Goal: Information Seeking & Learning: Learn about a topic

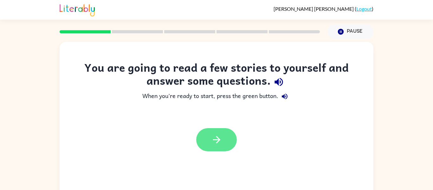
click at [223, 142] on button "button" at bounding box center [216, 139] width 41 height 23
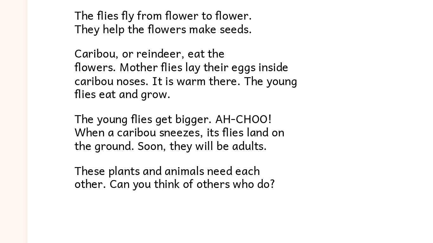
scroll to position [130, 0]
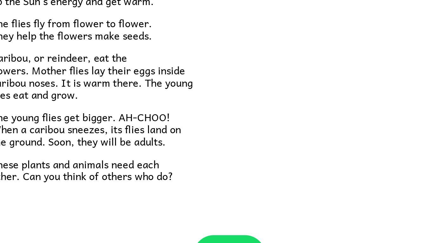
click at [248, 166] on div "Tundra Near the top of the world is land called tundra. The tundra is flat and …" at bounding box center [217, 51] width 314 height 279
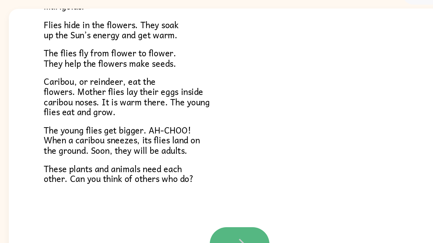
click at [218, 190] on button "button" at bounding box center [216, 202] width 41 height 23
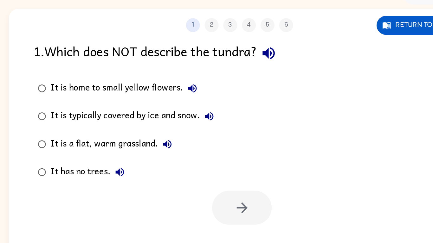
scroll to position [0, 0]
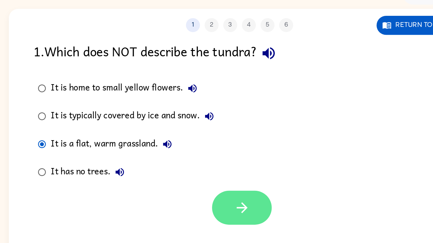
click at [227, 174] on button "button" at bounding box center [218, 177] width 41 height 23
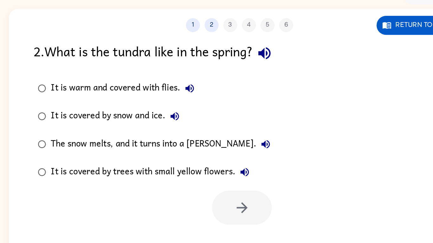
click at [142, 135] on div "The snow melts, and it turns into a [PERSON_NAME]." at bounding box center [164, 134] width 152 height 13
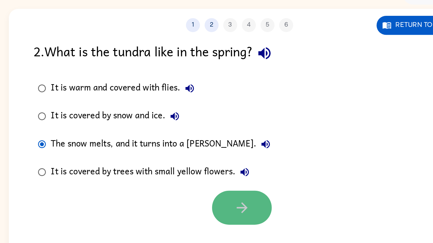
click at [215, 184] on button "button" at bounding box center [218, 177] width 41 height 23
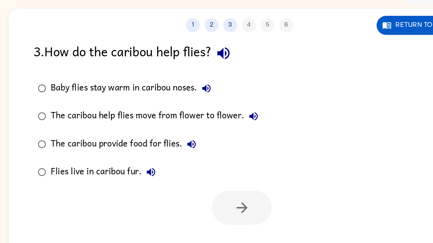
click at [152, 97] on div "Baby flies stay warm in caribou noses." at bounding box center [144, 96] width 112 height 13
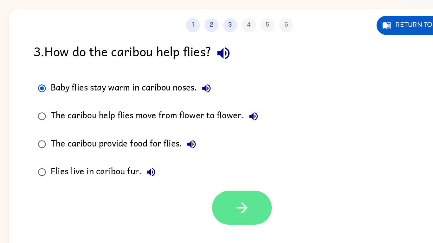
click at [218, 177] on icon "button" at bounding box center [217, 177] width 7 height 7
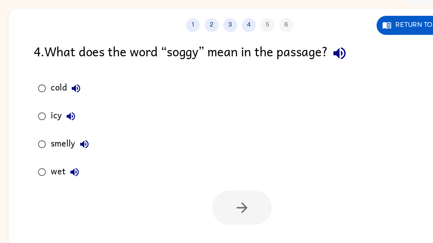
click at [93, 152] on div "wet" at bounding box center [99, 153] width 23 height 13
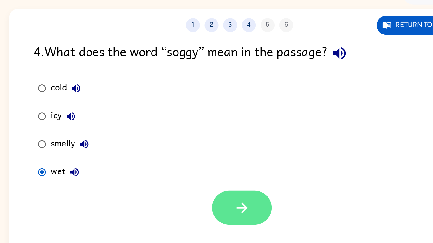
click at [221, 179] on icon "button" at bounding box center [218, 177] width 11 height 11
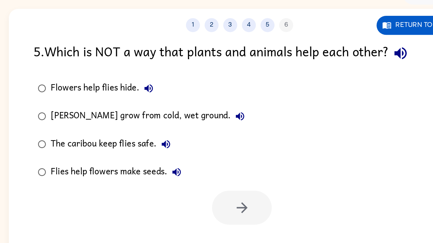
click at [185, 116] on div "[PERSON_NAME] grow from cold, wet ground." at bounding box center [155, 115] width 135 height 13
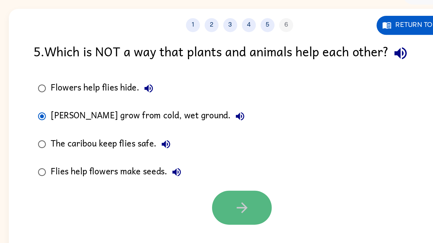
click at [211, 174] on button "button" at bounding box center [218, 177] width 41 height 23
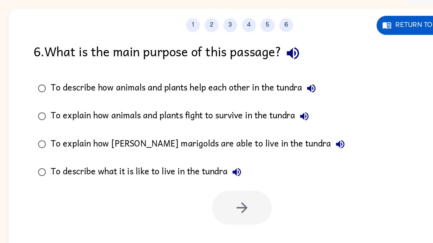
click at [161, 97] on div "To describe how animals and plants help each other in the tundra" at bounding box center [180, 96] width 184 height 13
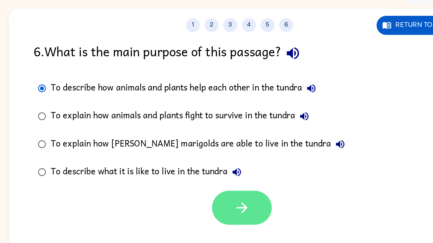
click at [220, 172] on icon "button" at bounding box center [218, 177] width 11 height 11
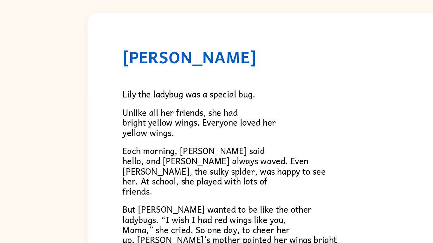
click at [170, 105] on div "Lily the ladybug was a special bug. Unlike all her friends, she had bright yell…" at bounding box center [216, 208] width 266 height 259
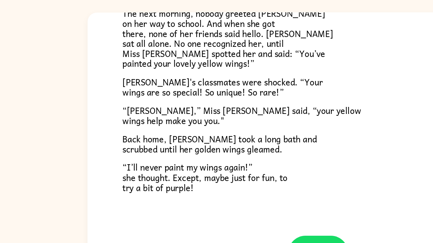
scroll to position [177, 0]
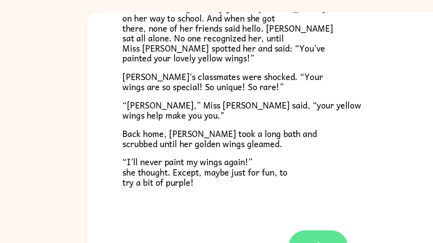
click at [219, 190] on button "button" at bounding box center [216, 201] width 41 height 23
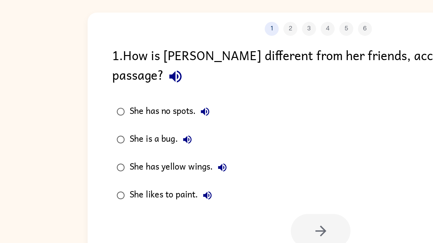
scroll to position [0, 0]
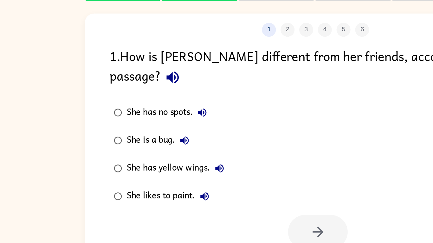
click at [125, 141] on div "She has yellow wings." at bounding box center [122, 147] width 69 height 13
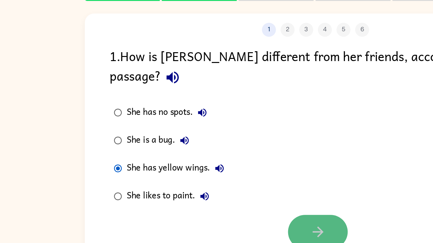
click at [231, 179] on button "button" at bounding box center [218, 190] width 41 height 23
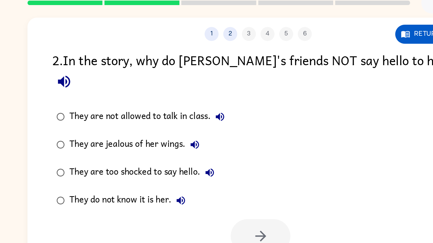
click at [148, 160] on div "They do not know it is her." at bounding box center [129, 166] width 82 height 13
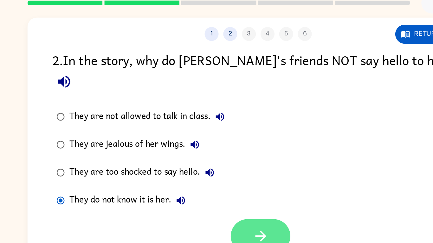
click at [230, 181] on button "button" at bounding box center [218, 190] width 41 height 23
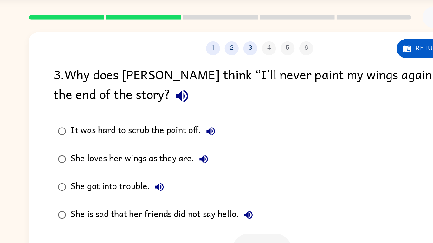
click at [147, 108] on div "It was hard to scrub the paint off." at bounding box center [138, 109] width 101 height 13
click at [222, 179] on button "button" at bounding box center [218, 190] width 41 height 23
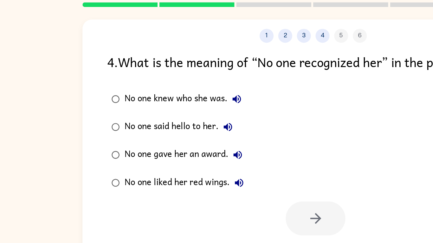
click at [125, 98] on div "No one knew who she was." at bounding box center [129, 96] width 83 height 13
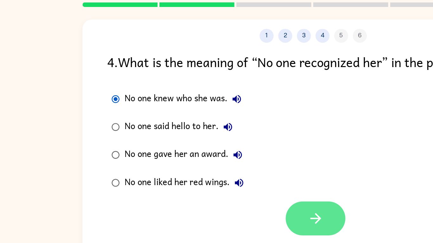
click at [214, 178] on icon "button" at bounding box center [218, 177] width 11 height 11
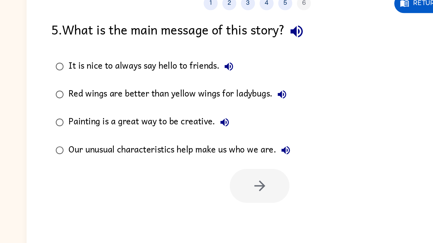
click at [138, 149] on div "Our unusual characteristics help make us who we are." at bounding box center [165, 153] width 154 height 13
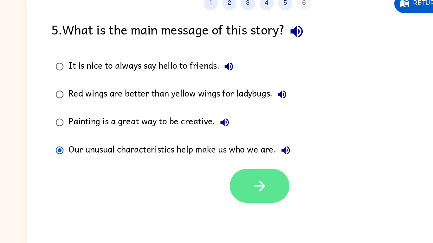
click at [207, 174] on button "button" at bounding box center [218, 177] width 41 height 23
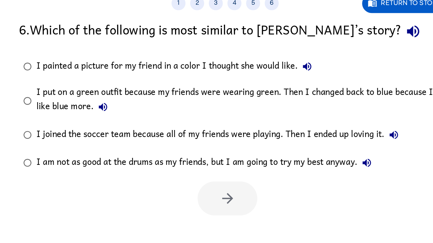
click at [212, 114] on div "I put on a green outfit because my friends were wearing green. Then I changed b…" at bounding box center [226, 119] width 277 height 21
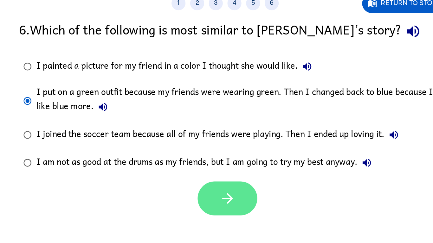
click at [218, 182] on icon "button" at bounding box center [218, 185] width 11 height 11
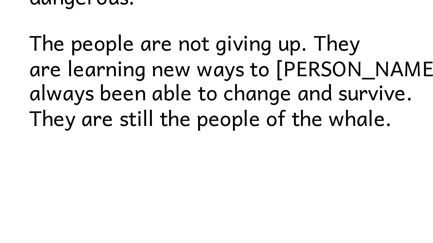
scroll to position [201, 0]
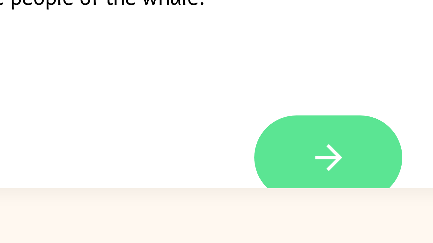
click at [226, 190] on button "button" at bounding box center [216, 214] width 41 height 23
click at [226, 190] on div "The People of the Whale A group of [DEMOGRAPHIC_DATA] lives along the coast of …" at bounding box center [217, 132] width 314 height 181
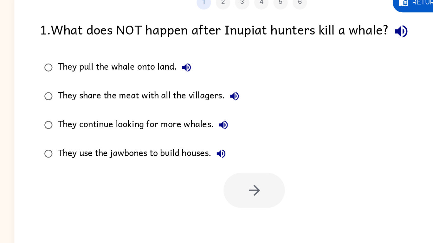
click at [159, 133] on div "They continue looking for more whales." at bounding box center [146, 134] width 116 height 13
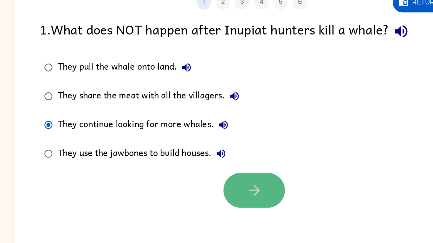
click at [219, 178] on icon "button" at bounding box center [218, 177] width 11 height 11
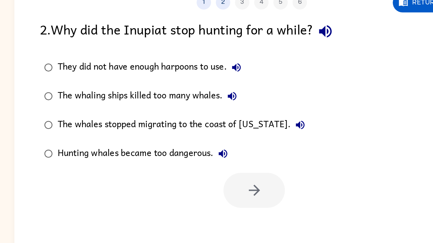
click at [183, 119] on div "The whaling ships killed too many whales." at bounding box center [149, 115] width 122 height 13
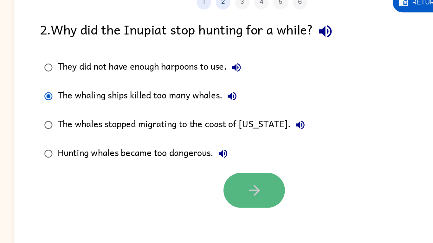
click at [221, 178] on icon "button" at bounding box center [218, 177] width 11 height 11
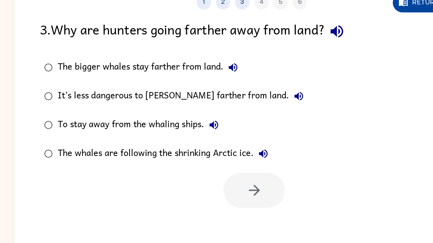
click at [322, 53] on button "Return to story" at bounding box center [339, 53] width 59 height 13
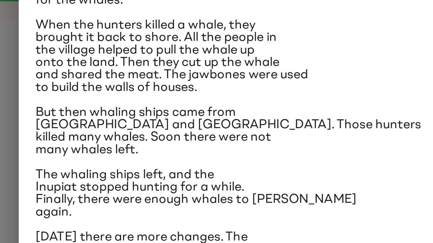
scroll to position [85, 0]
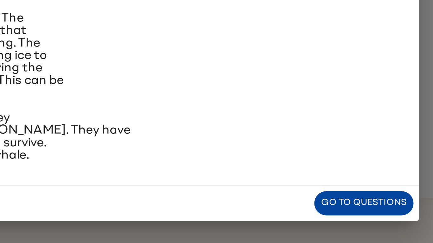
click at [351, 190] on button "Go to questions" at bounding box center [333, 225] width 45 height 11
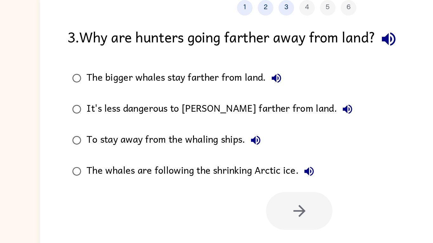
click at [120, 154] on div "The whales are following the shrinking Arctic ice." at bounding box center [159, 153] width 142 height 13
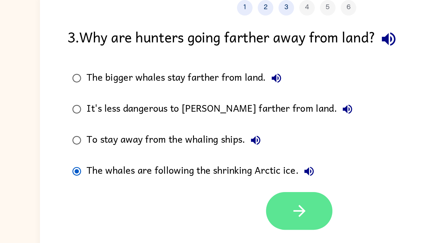
click at [224, 176] on button "button" at bounding box center [218, 177] width 41 height 23
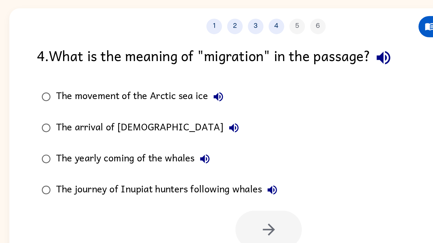
click at [113, 135] on div "The yearly coming of the whales" at bounding box center [136, 134] width 97 height 13
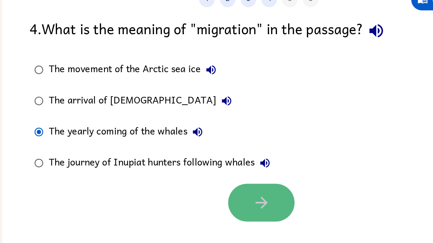
click at [225, 178] on button "button" at bounding box center [218, 177] width 41 height 23
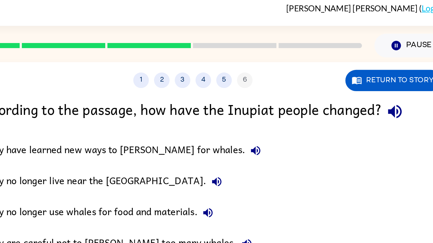
click at [343, 71] on icon "button" at bounding box center [340, 72] width 8 height 8
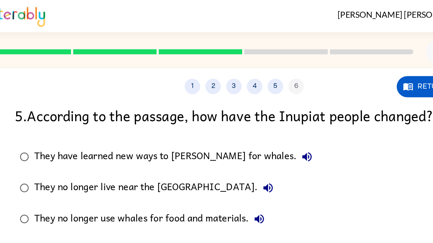
click at [251, 97] on icon "button" at bounding box center [255, 96] width 8 height 8
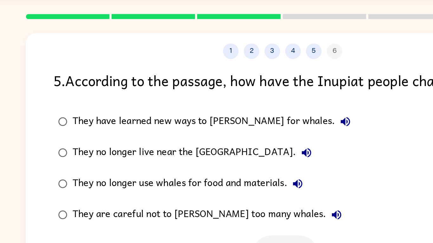
click at [169, 98] on div "They have learned new ways to [PERSON_NAME] for whales." at bounding box center [174, 96] width 173 height 13
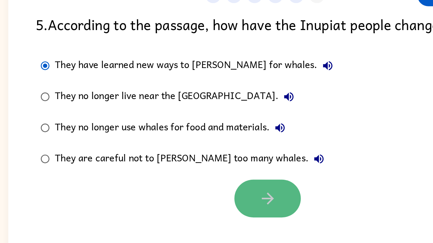
click at [219, 176] on icon "button" at bounding box center [217, 177] width 7 height 7
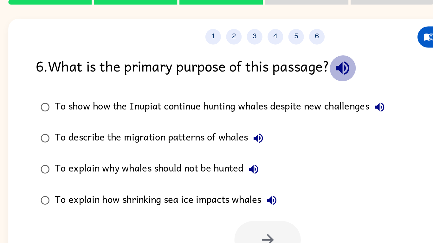
click at [268, 72] on icon "button" at bounding box center [264, 72] width 8 height 8
click at [289, 96] on icon "button" at bounding box center [287, 96] width 6 height 6
click at [213, 112] on icon "button" at bounding box center [213, 115] width 8 height 8
click at [207, 135] on icon "button" at bounding box center [210, 134] width 8 height 8
click at [180, 128] on div "To explain why whales should not be hunted" at bounding box center [152, 134] width 128 height 13
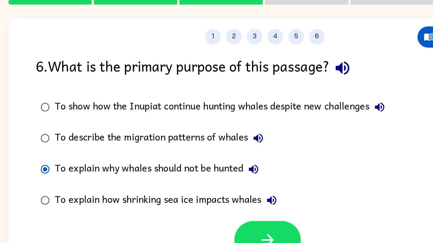
click at [222, 156] on icon "button" at bounding box center [221, 153] width 8 height 8
click at [221, 176] on icon "button" at bounding box center [218, 177] width 11 height 11
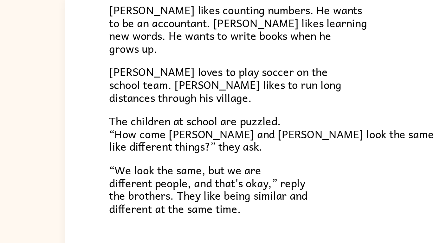
scroll to position [137, 0]
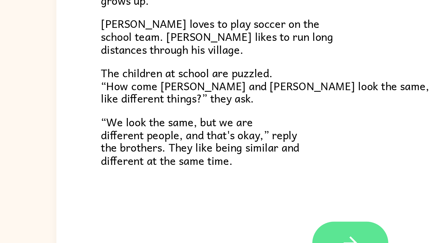
click at [219, 190] on icon "button" at bounding box center [216, 201] width 11 height 11
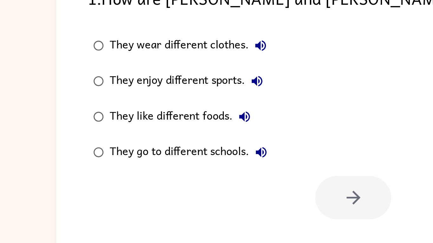
scroll to position [0, 0]
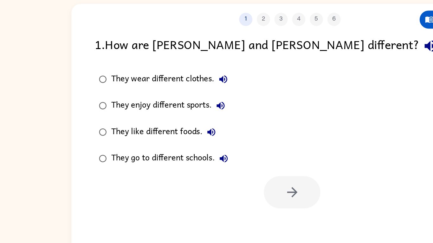
click at [140, 116] on div "They enjoy different sports." at bounding box center [130, 115] width 85 height 13
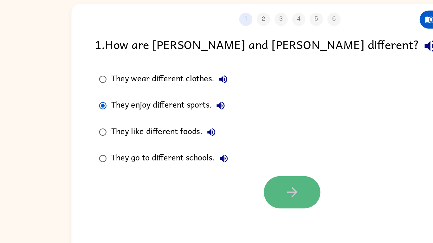
click at [214, 170] on button "button" at bounding box center [218, 177] width 41 height 23
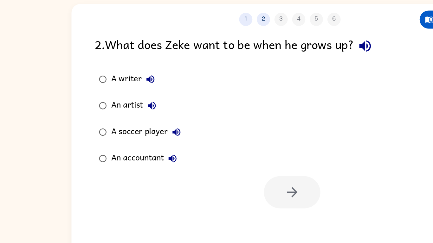
click at [96, 97] on div "A writer" at bounding box center [105, 96] width 35 height 13
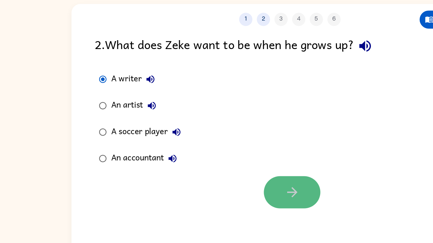
click at [228, 173] on button "button" at bounding box center [218, 177] width 41 height 23
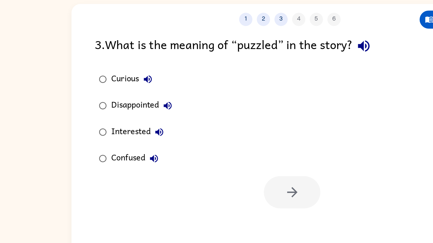
click at [97, 133] on div "Interested" at bounding box center [108, 134] width 41 height 13
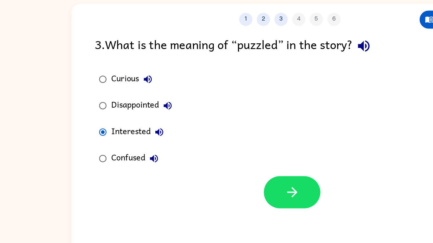
click at [238, 181] on div at bounding box center [217, 176] width 314 height 26
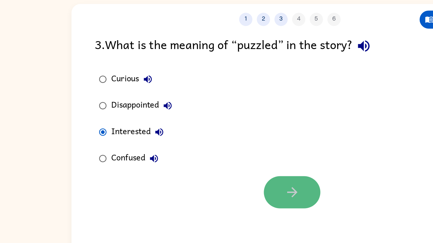
click at [222, 178] on icon "button" at bounding box center [218, 177] width 11 height 11
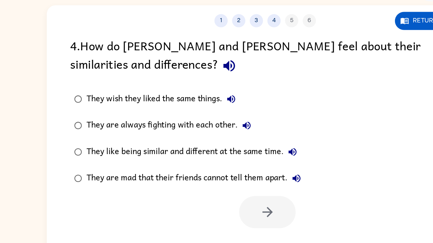
click at [201, 148] on div "They like being similar and different at the same time." at bounding box center [165, 147] width 154 height 13
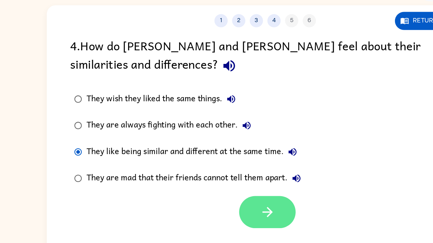
click at [220, 190] on icon "button" at bounding box center [217, 190] width 7 height 7
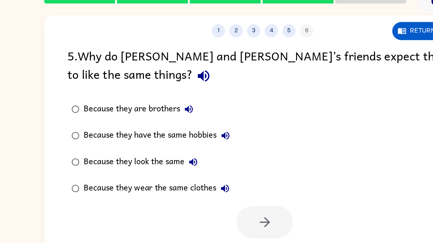
click at [140, 150] on div "Because they look the same" at bounding box center [130, 147] width 85 height 13
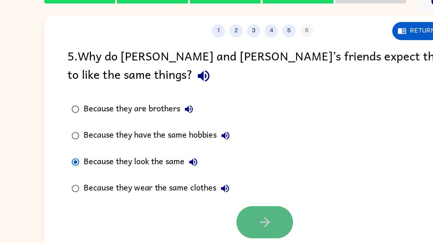
click at [216, 190] on icon "button" at bounding box center [218, 190] width 11 height 11
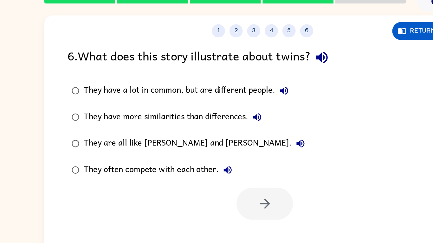
click at [183, 99] on div "They have a lot in common, but are different people." at bounding box center [163, 96] width 150 height 13
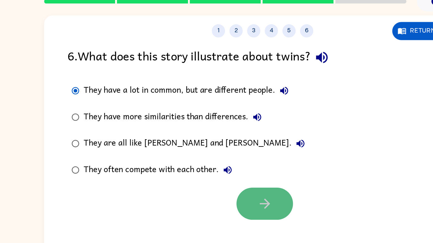
click at [218, 185] on button "button" at bounding box center [218, 177] width 41 height 23
